Goal: Task Accomplishment & Management: Use online tool/utility

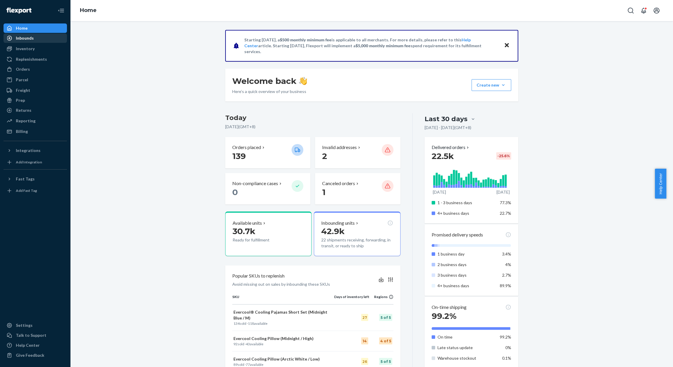
click at [25, 42] on div "Inbounds" at bounding box center [35, 38] width 62 height 8
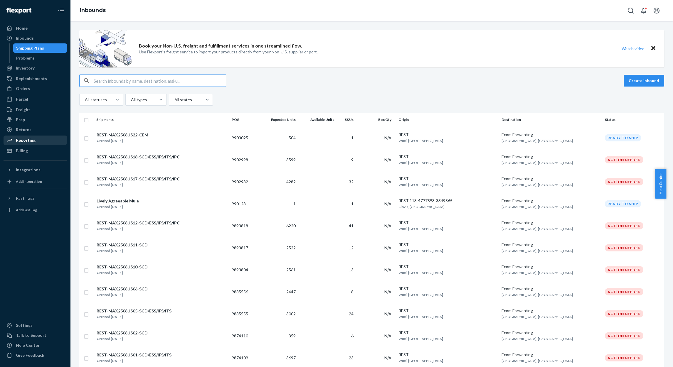
click at [32, 143] on div "Reporting" at bounding box center [35, 140] width 62 height 8
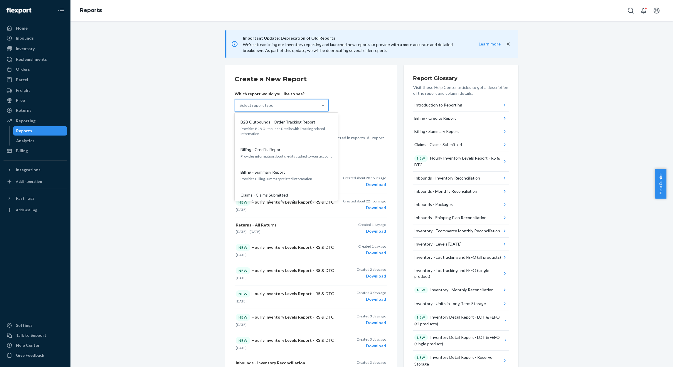
click at [275, 106] on div "Select report type" at bounding box center [276, 105] width 83 height 12
click at [240, 106] on input "option B2B Outbounds - Order Tracking Report focused, 1 of 32. 32 results avail…" at bounding box center [239, 105] width 1 height 6
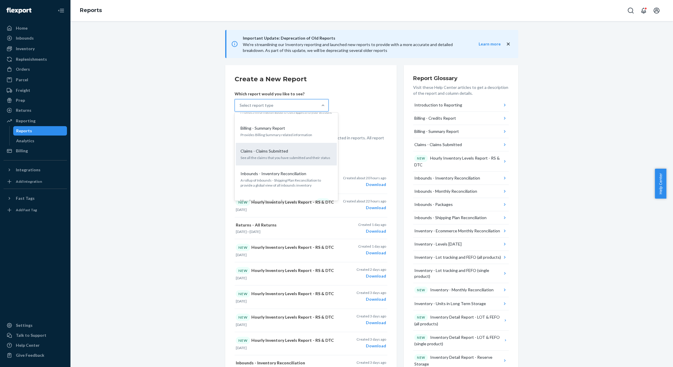
scroll to position [88, 0]
click at [265, 162] on p "Hourly Inventory Levels Report - RS & DTC" at bounding box center [268, 160] width 56 height 12
click at [240, 108] on input "option Hourly Inventory Levels Report - RS & DTC focused, 6 of 32. 32 results a…" at bounding box center [239, 105] width 1 height 6
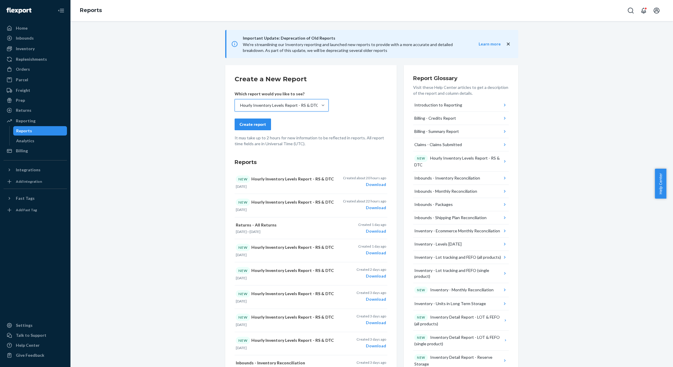
click at [256, 126] on div "Create report" at bounding box center [252, 124] width 26 height 6
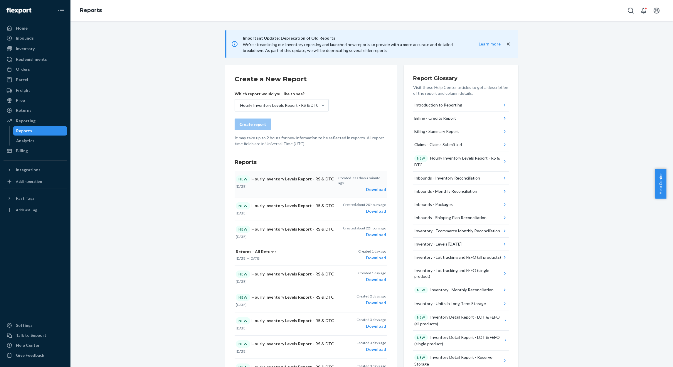
click at [370, 187] on div "Download" at bounding box center [362, 190] width 48 height 6
